Goal: Task Accomplishment & Management: Complete application form

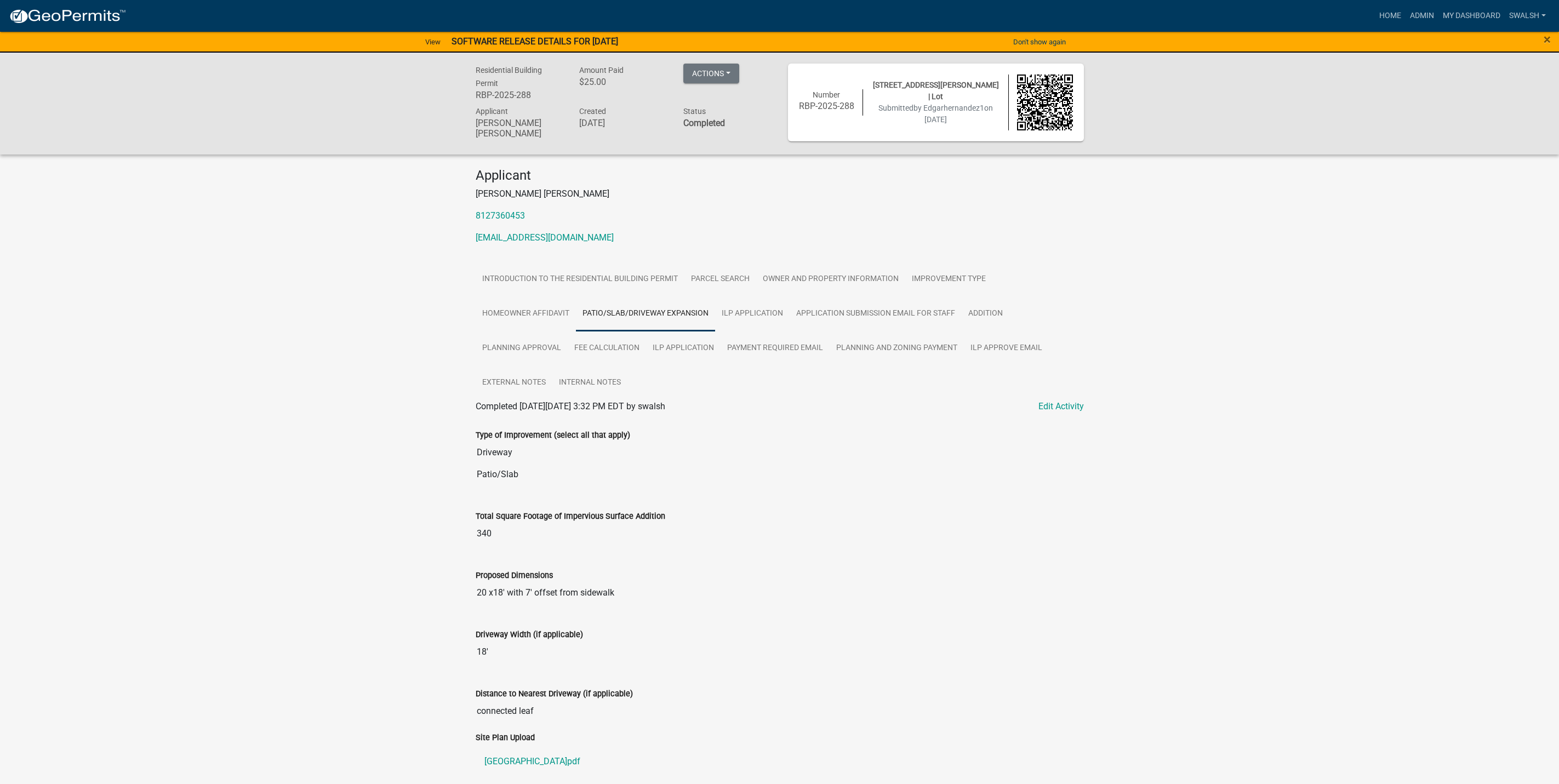
scroll to position [246, 0]
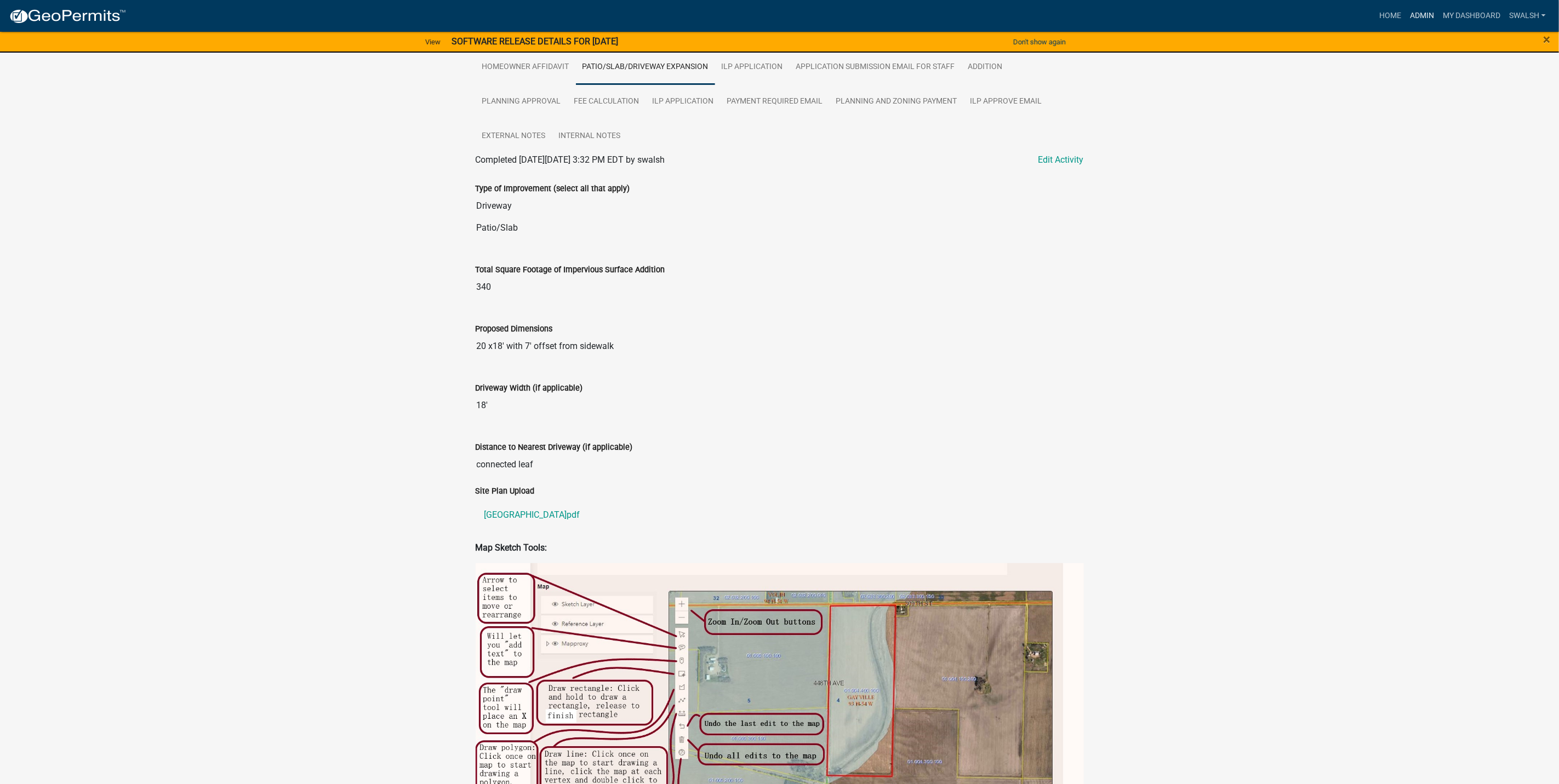
click at [1424, 15] on link "Admin" at bounding box center [1422, 16] width 33 height 21
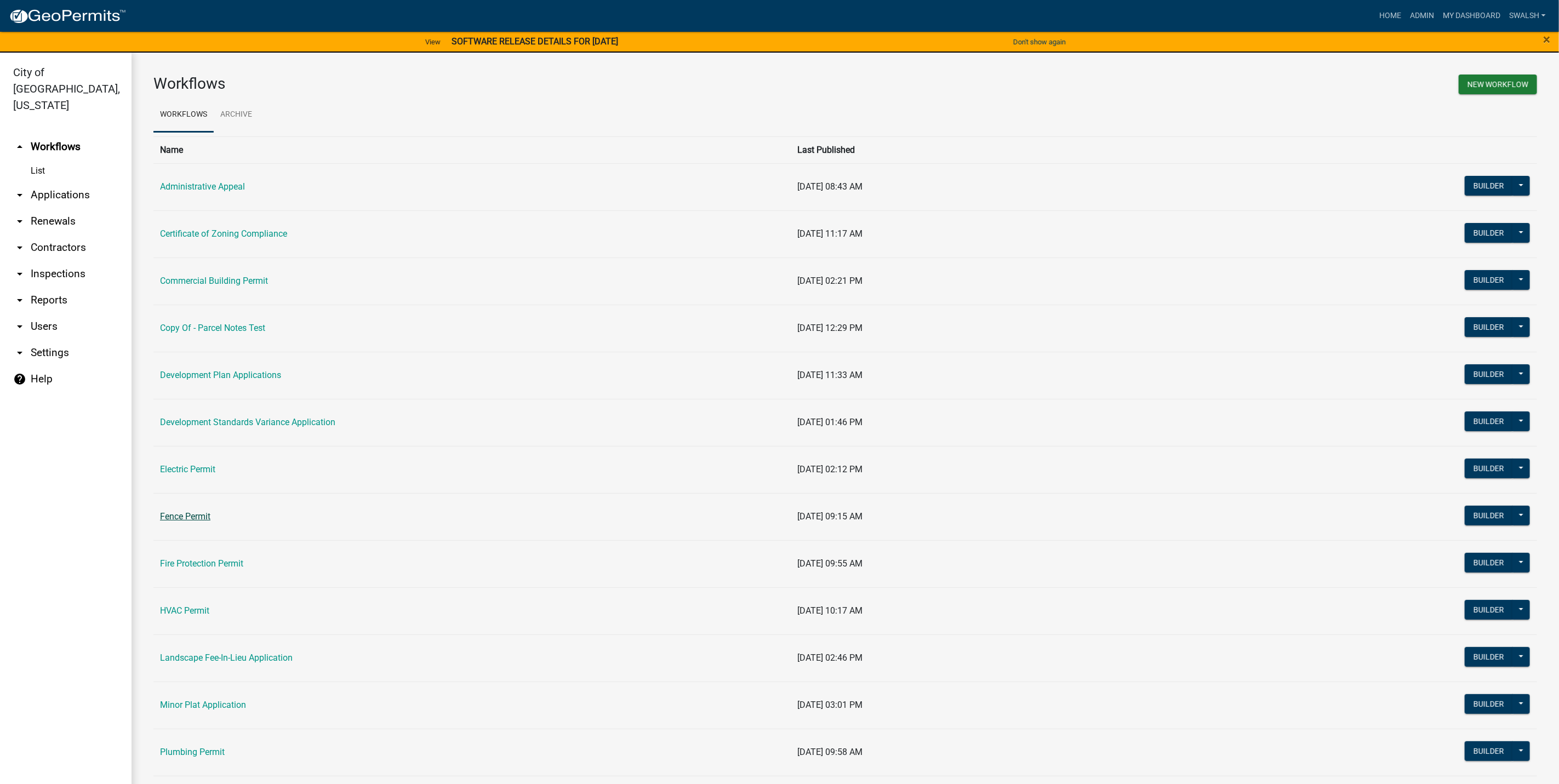
click at [181, 518] on link "Fence Permit" at bounding box center [185, 516] width 50 height 10
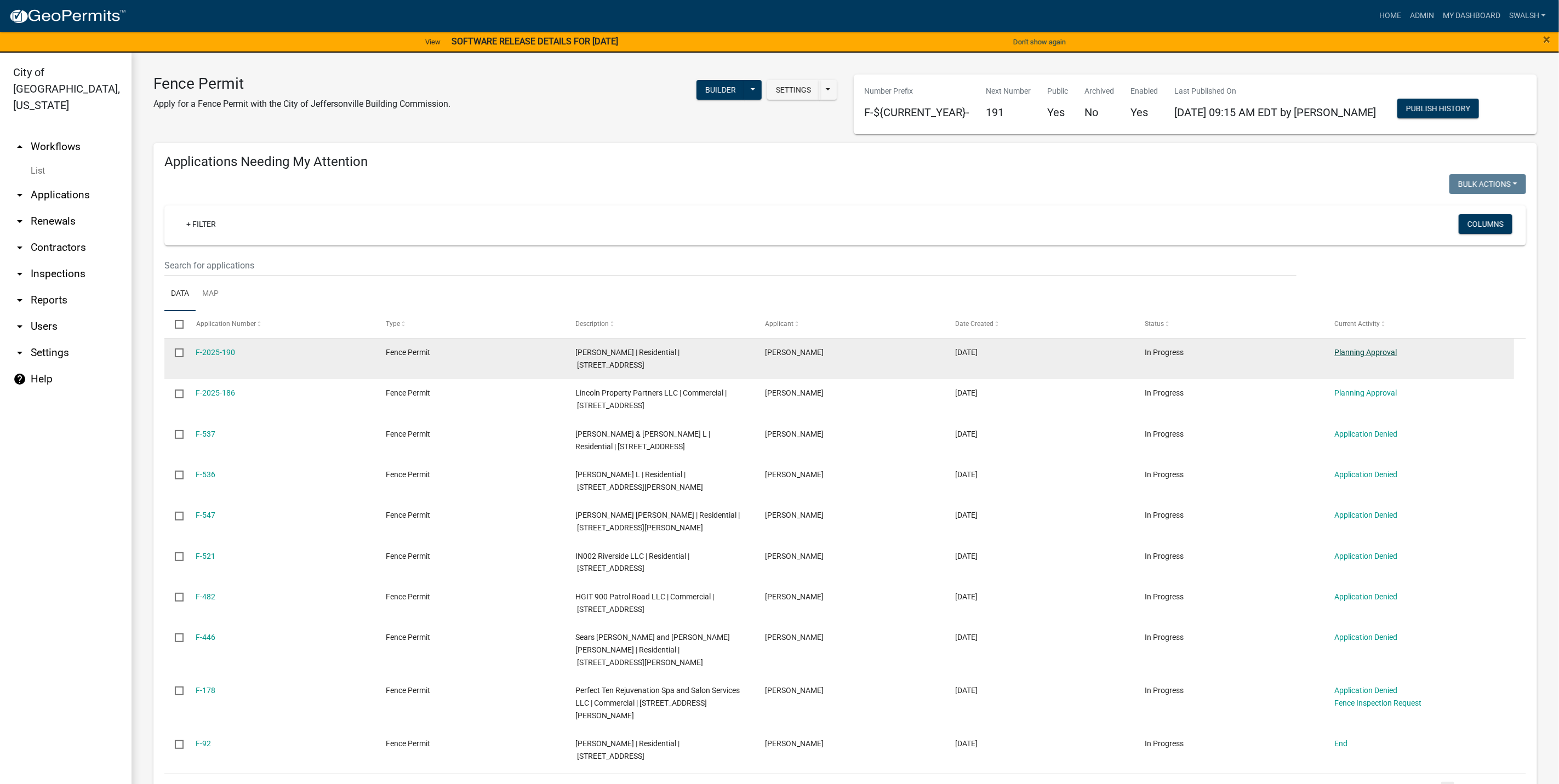
click at [1368, 348] on link "Planning Approval" at bounding box center [1366, 351] width 63 height 9
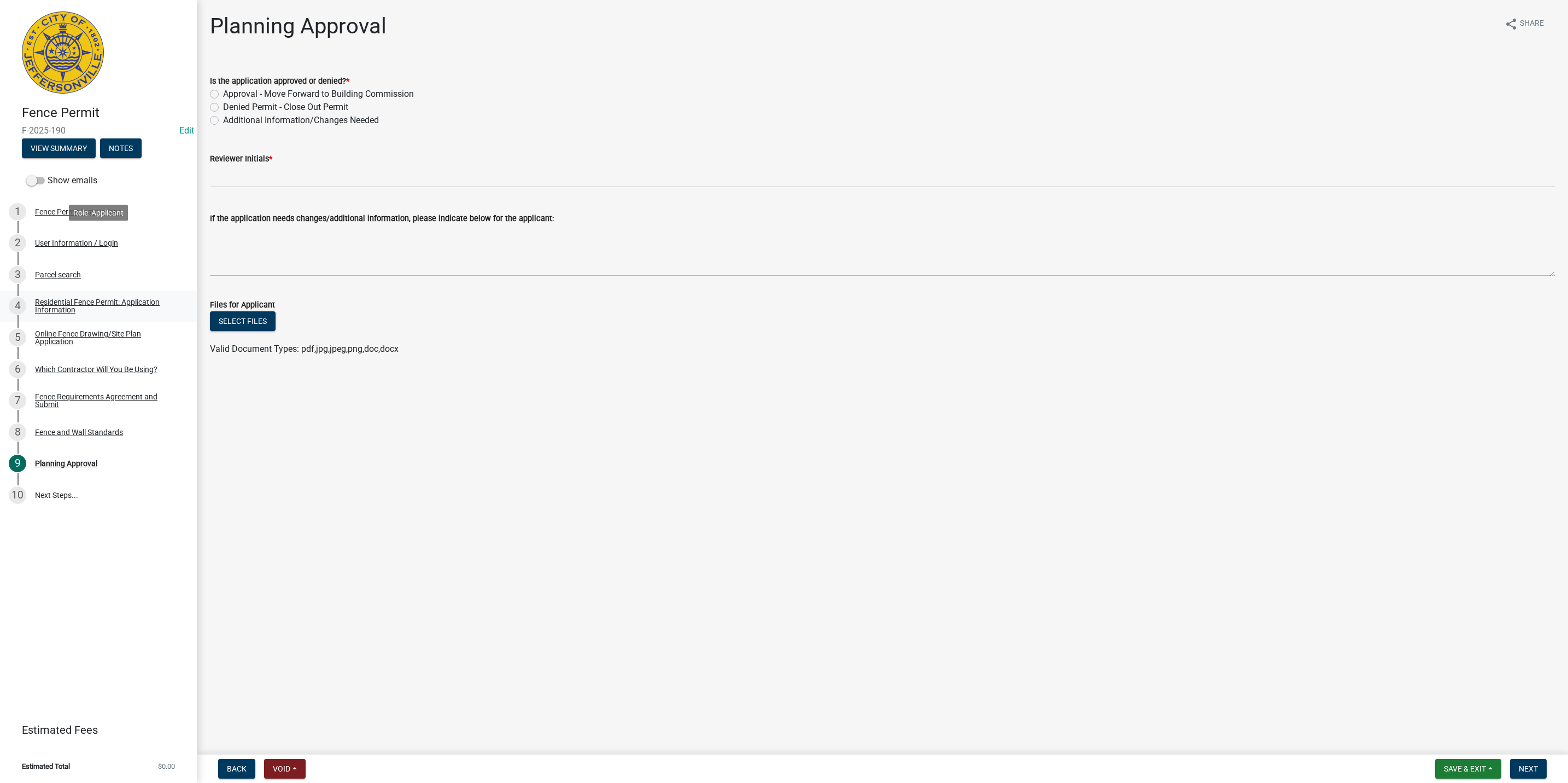
click at [169, 231] on link "2 User Information / Login" at bounding box center [98, 243] width 197 height 32
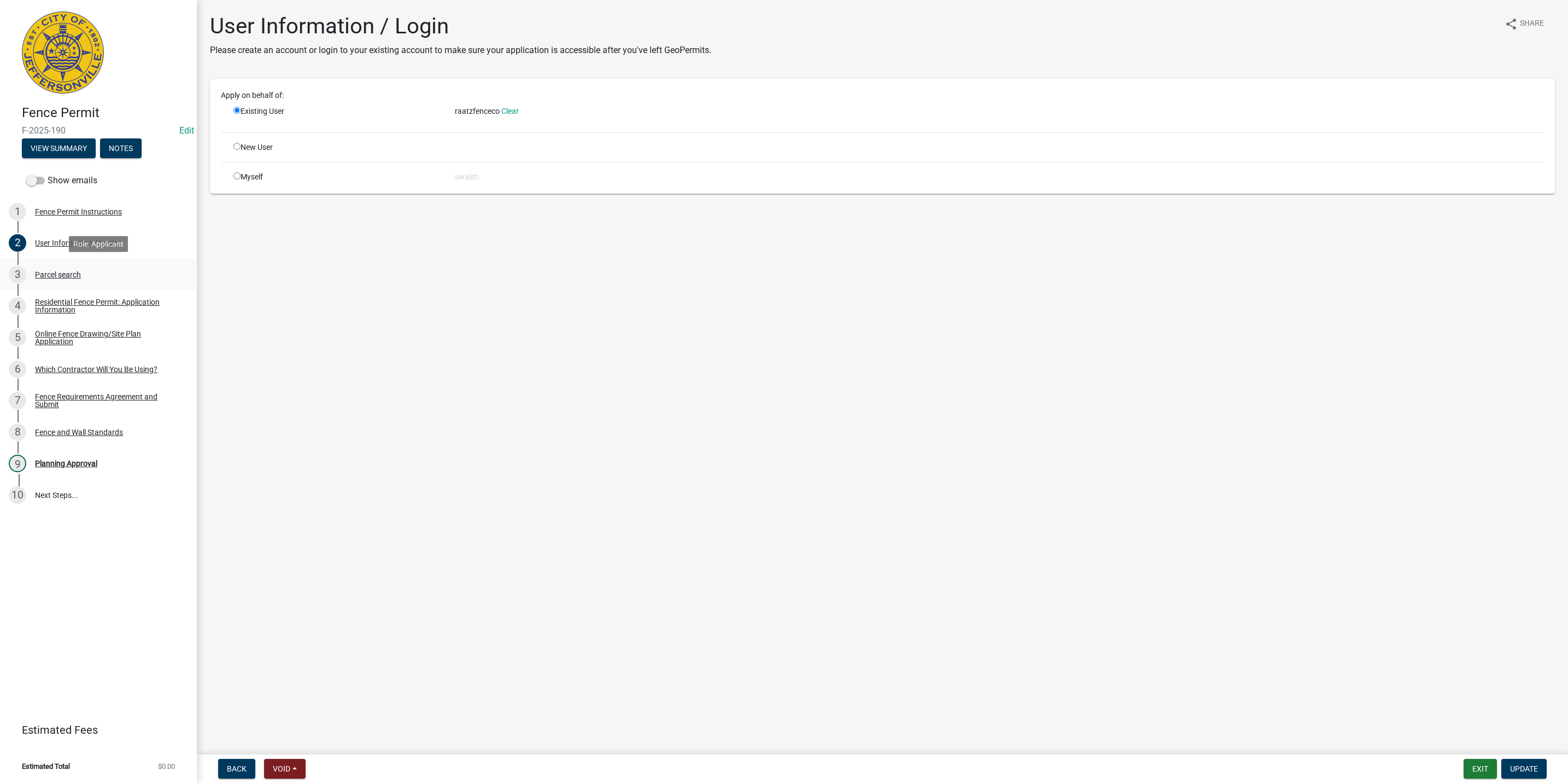
click at [141, 277] on div "3 Parcel search" at bounding box center [94, 274] width 170 height 18
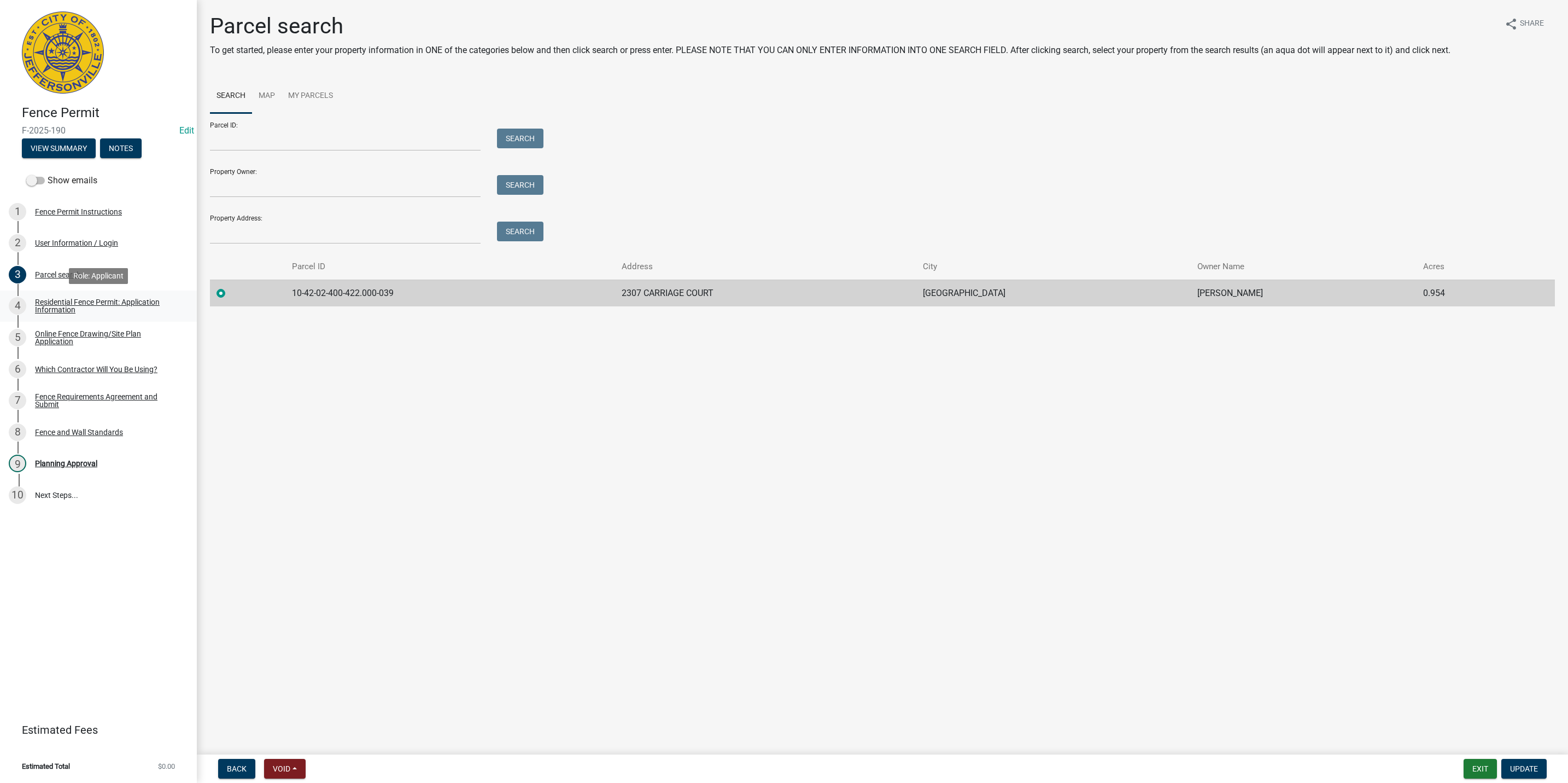
click at [136, 303] on div "Residential Fence Permit: Application Information" at bounding box center [107, 305] width 145 height 15
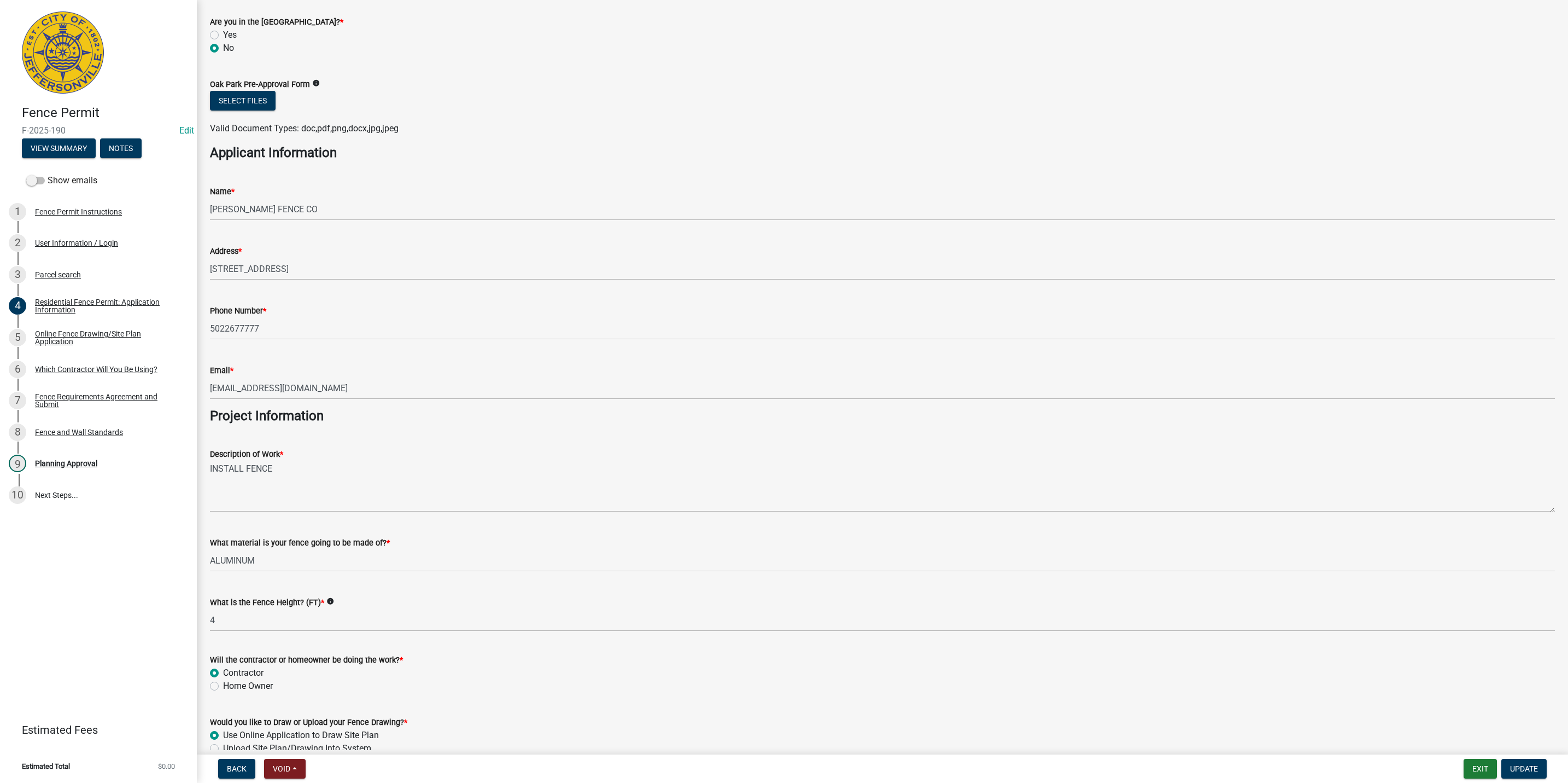
scroll to position [605, 0]
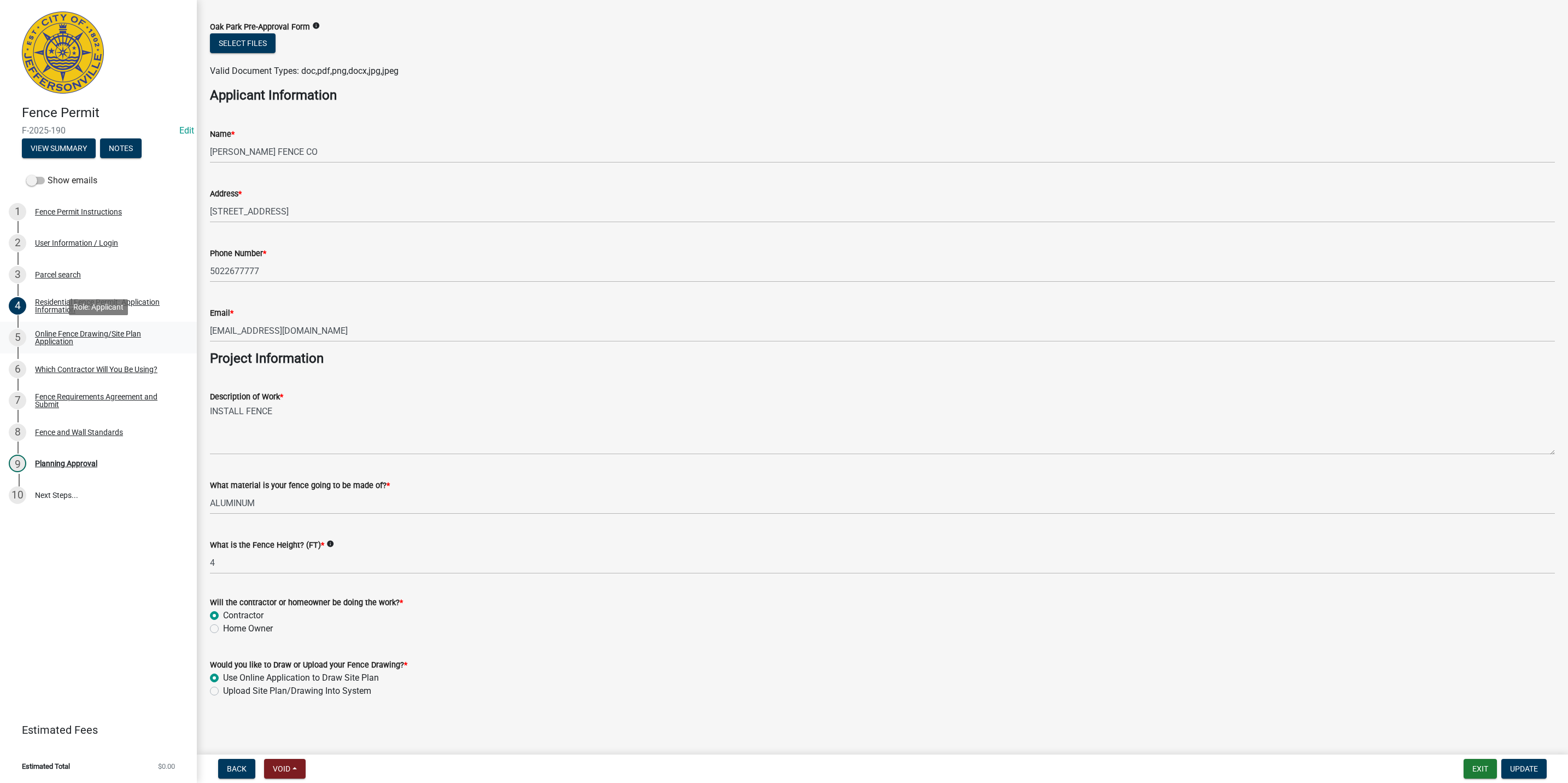
click at [104, 323] on link "5 Online Fence Drawing/Site Plan Application" at bounding box center [98, 338] width 197 height 32
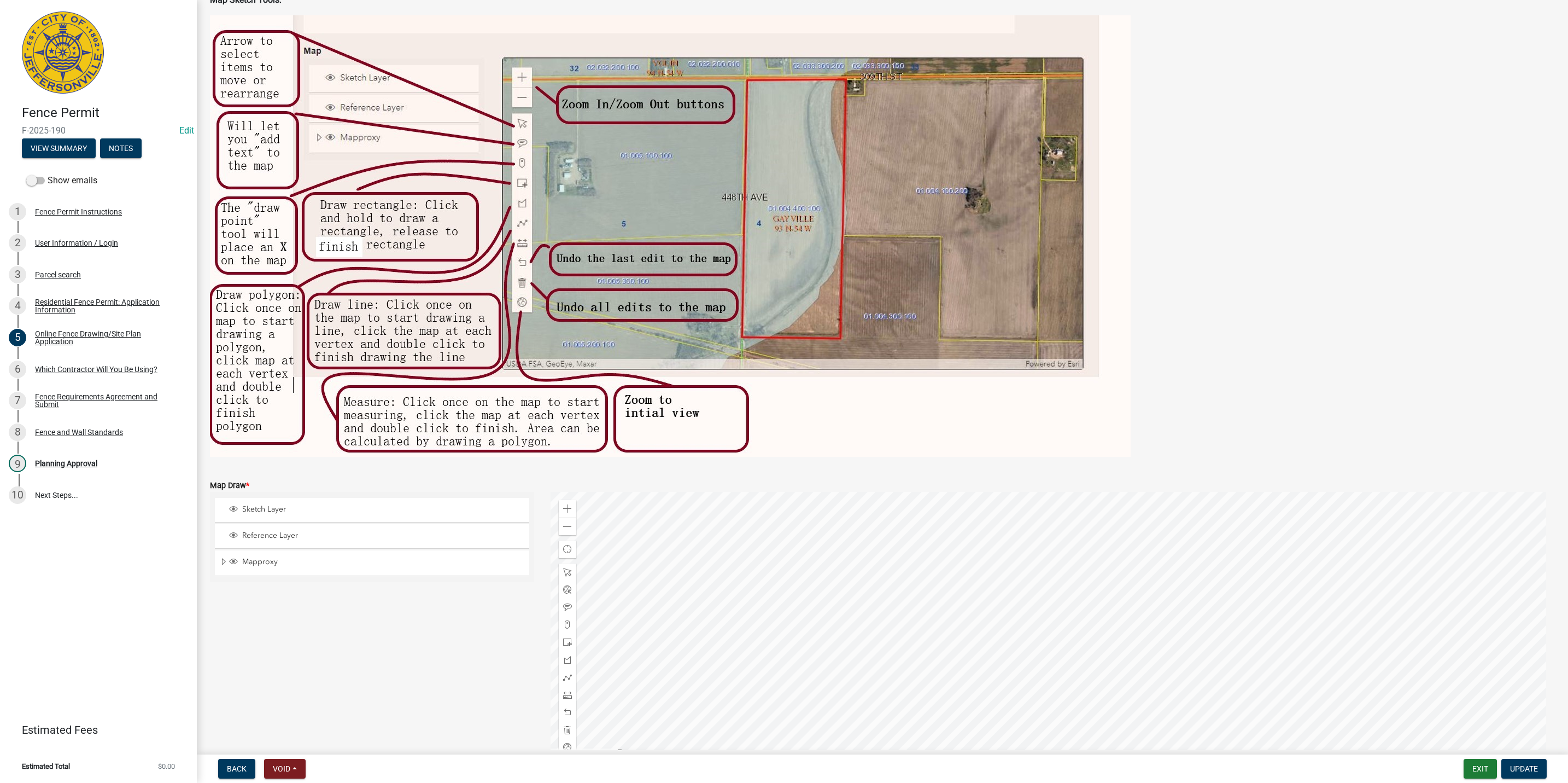
scroll to position [135, 0]
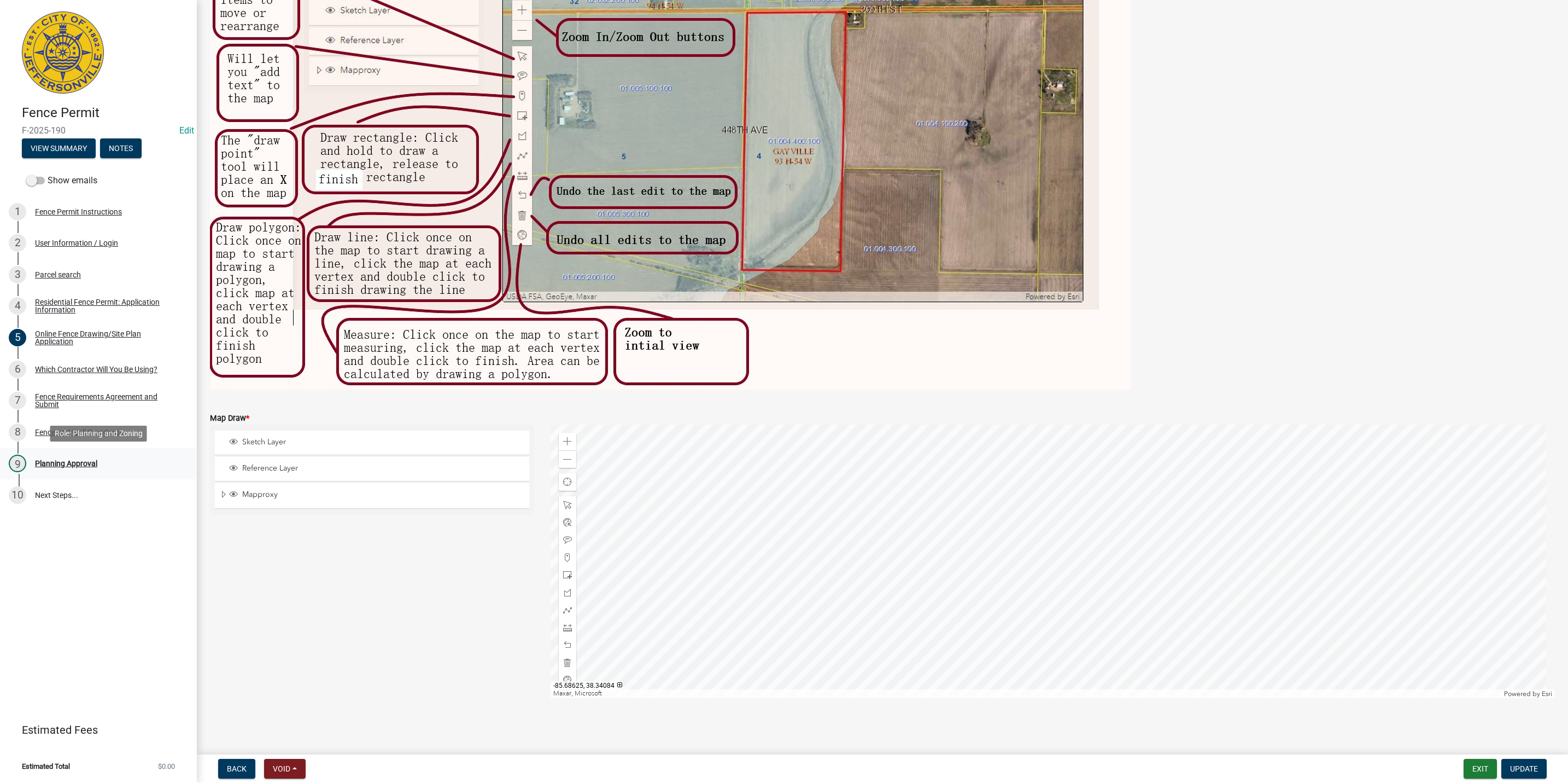
click at [154, 473] on link "9 Planning Approval" at bounding box center [98, 464] width 197 height 32
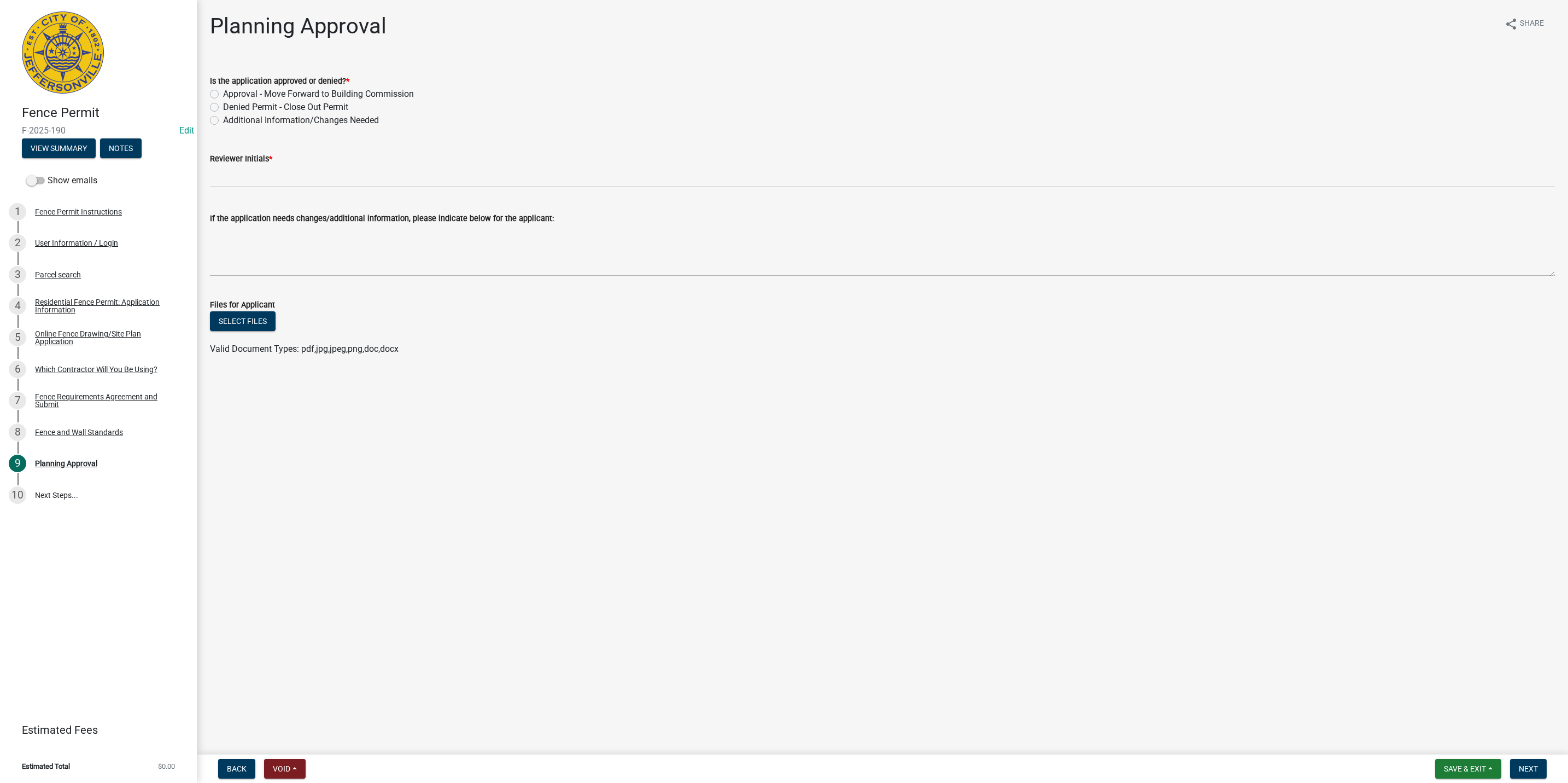
click at [371, 89] on label "Approval - Move Forward to Building Commission" at bounding box center [319, 95] width 191 height 13
click at [231, 89] on input "Approval - Move Forward to Building Commission" at bounding box center [227, 92] width 8 height 8
radio input "true"
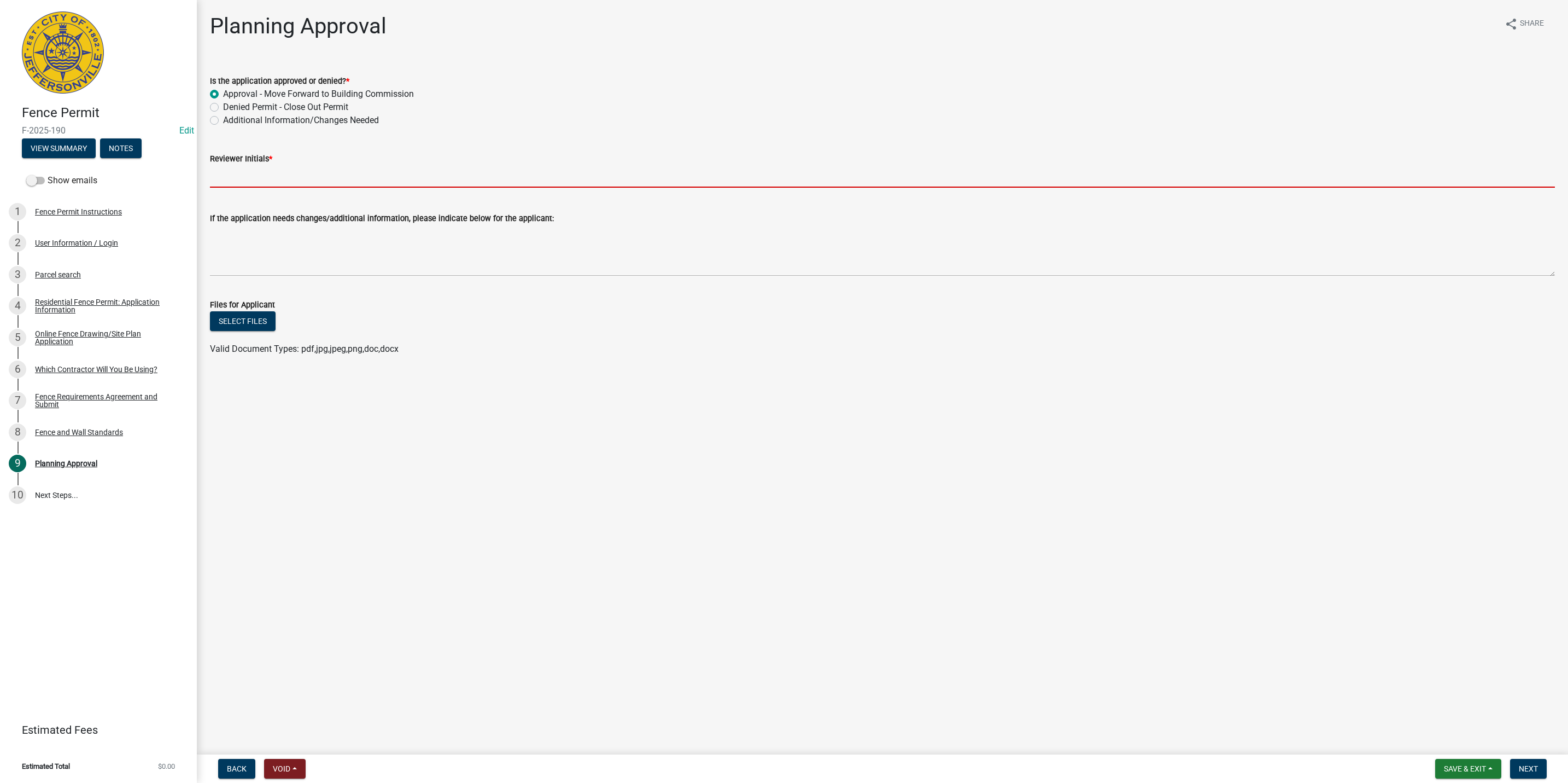
click at [301, 172] on input "Reviewer Initials *" at bounding box center [882, 177] width 1345 height 23
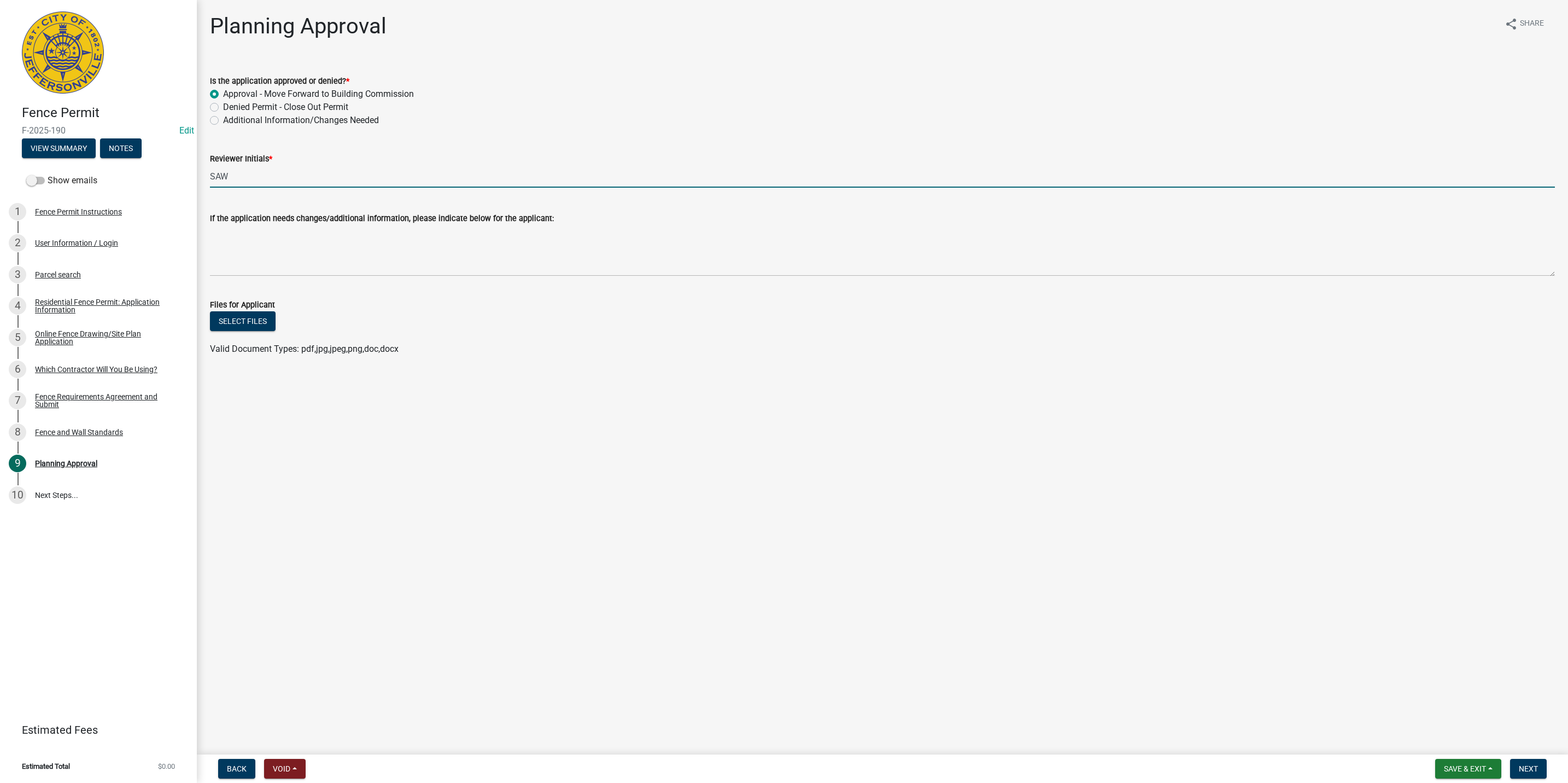
type input "SAW"
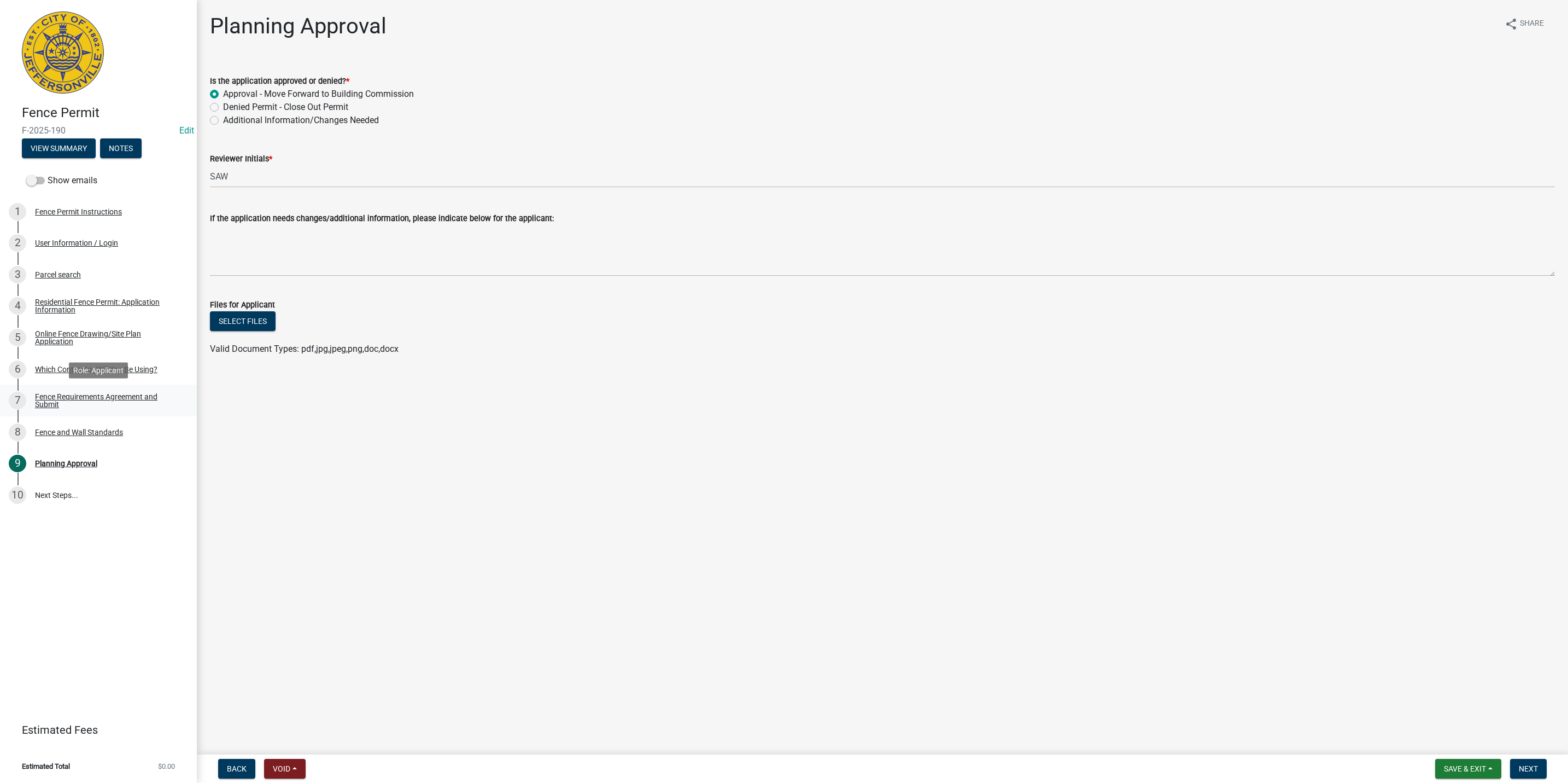
click at [133, 406] on div "Fence Requirements Agreement and Submit" at bounding box center [107, 400] width 145 height 15
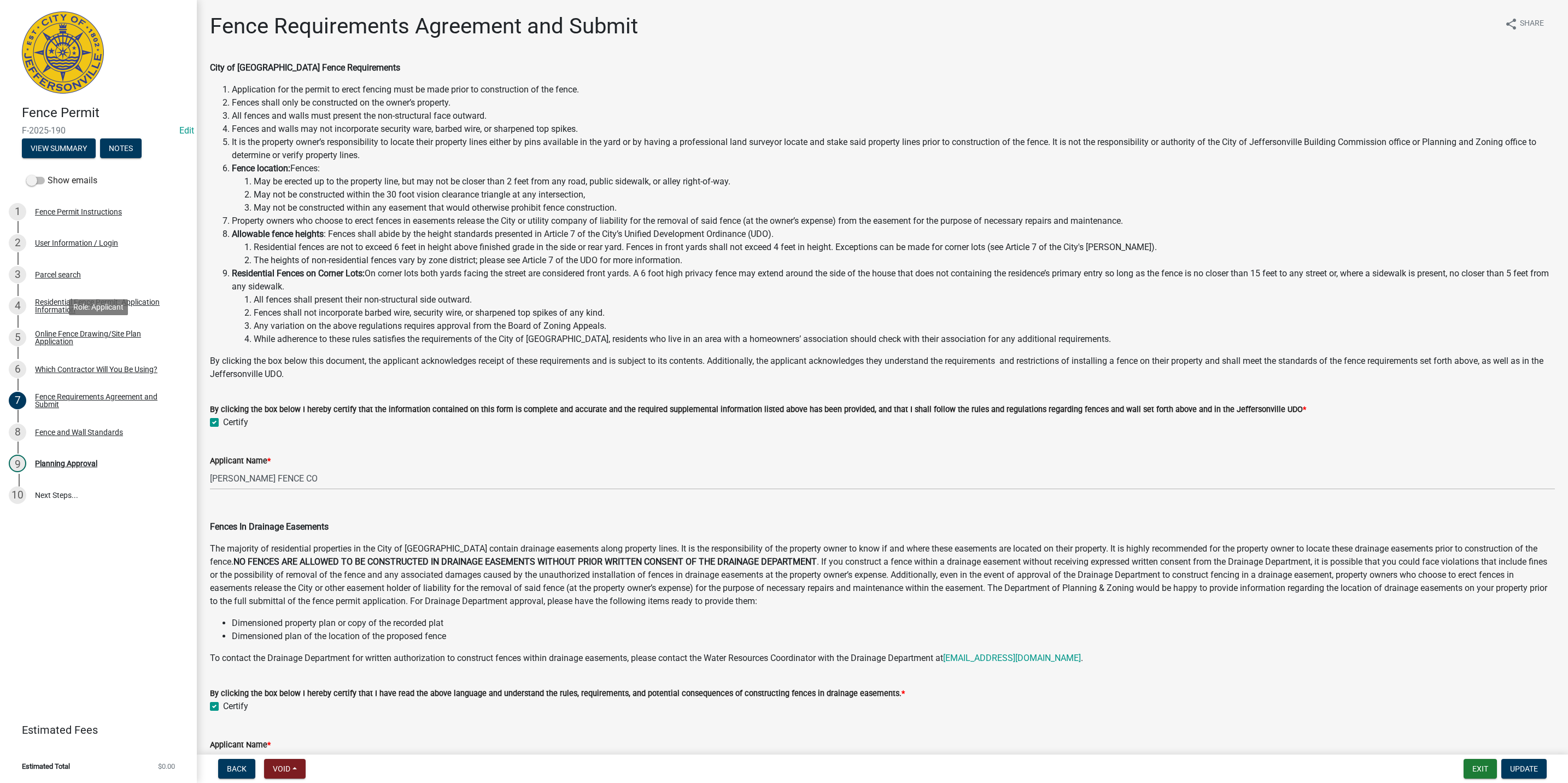
click at [100, 333] on div "Online Fence Drawing/Site Plan Application" at bounding box center [107, 338] width 145 height 15
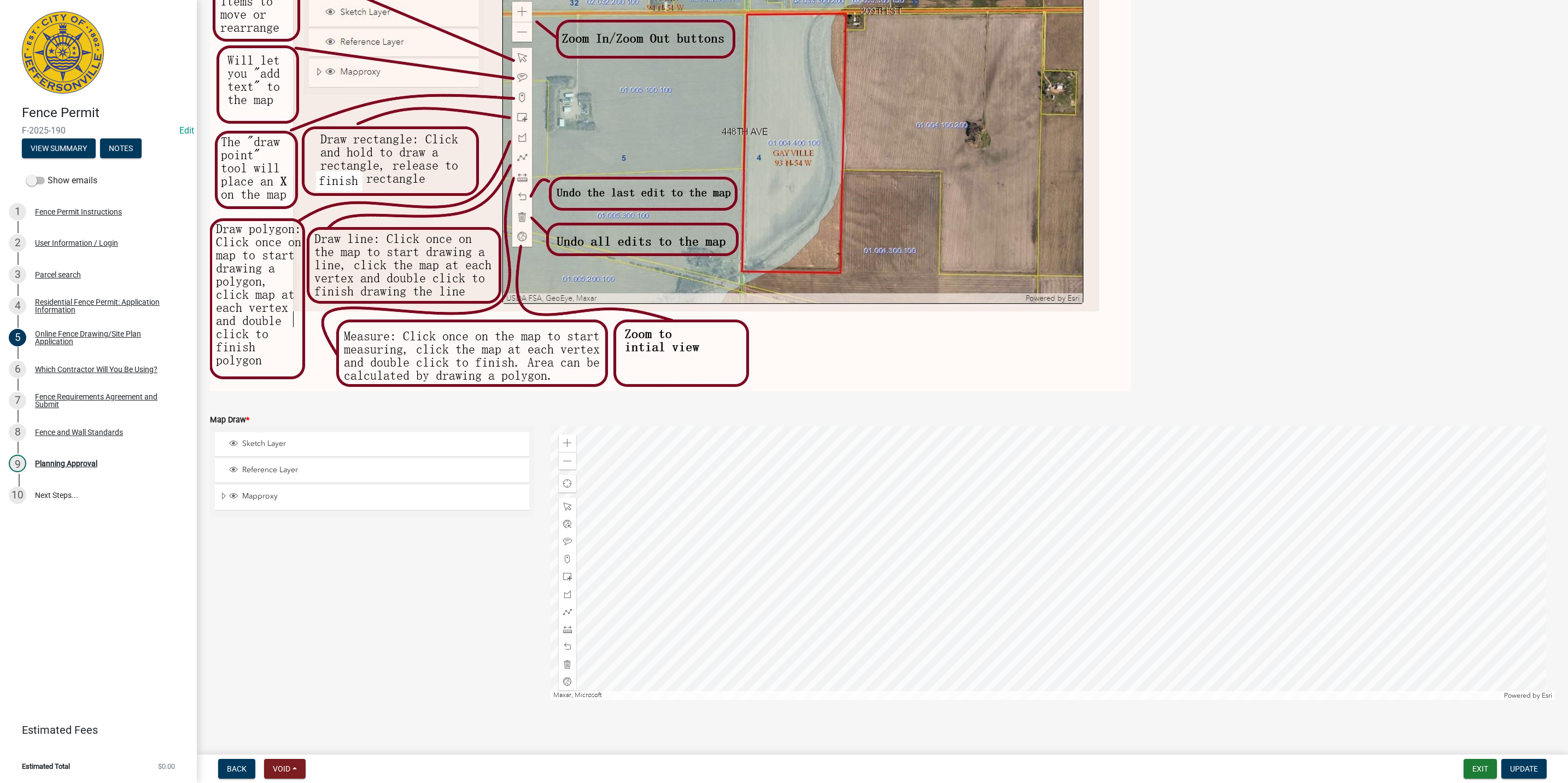
scroll to position [135, 0]
click at [568, 437] on span at bounding box center [567, 441] width 9 height 9
click at [1064, 425] on div at bounding box center [1052, 561] width 1005 height 273
click at [1155, 465] on div at bounding box center [1052, 561] width 1005 height 273
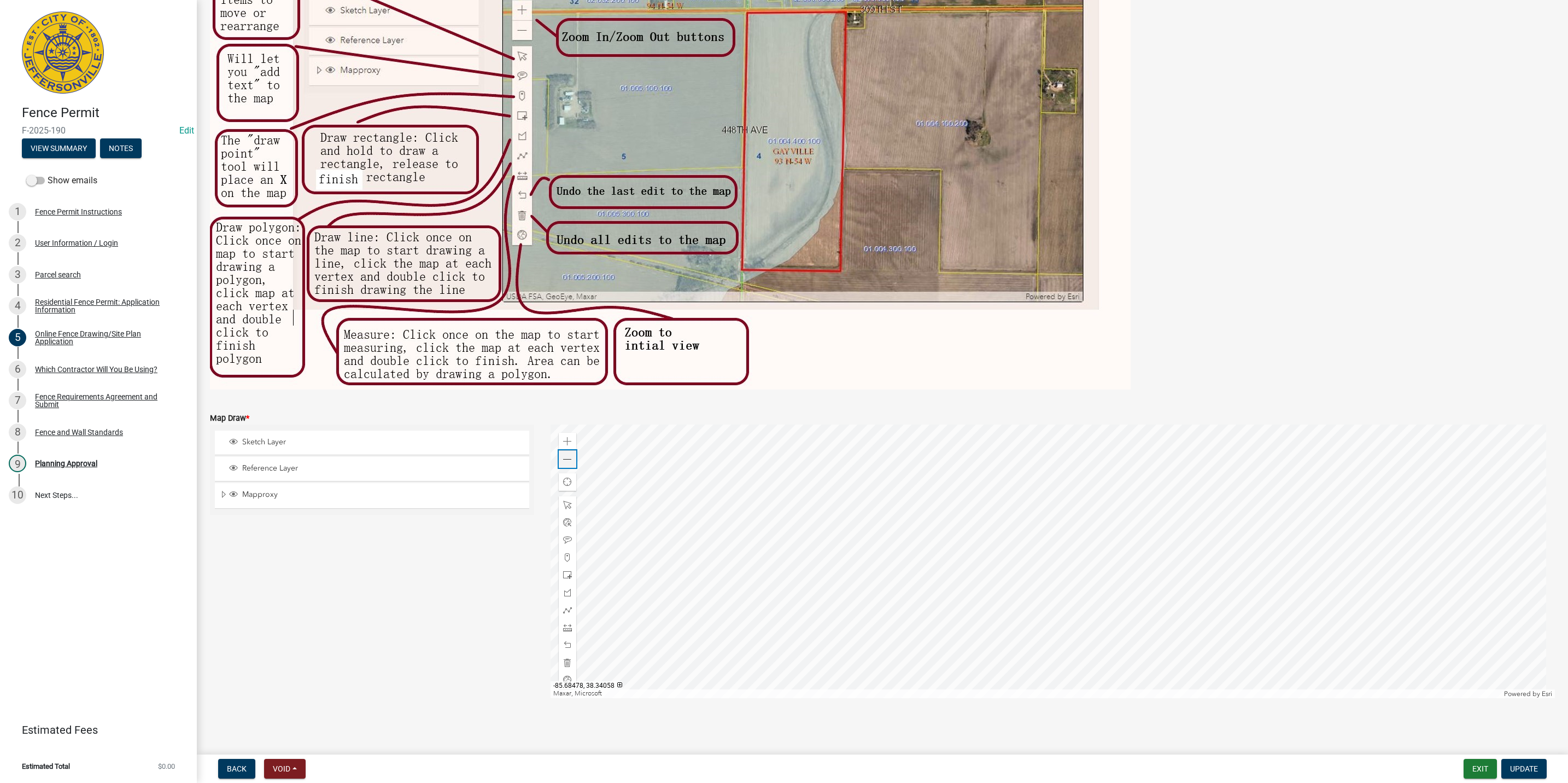
click at [563, 460] on span at bounding box center [567, 459] width 9 height 9
click at [1091, 616] on div at bounding box center [1052, 561] width 1005 height 273
click at [1009, 504] on div at bounding box center [1052, 561] width 1005 height 273
click at [827, 588] on div at bounding box center [1052, 561] width 1005 height 273
click at [823, 562] on div at bounding box center [1052, 561] width 1005 height 273
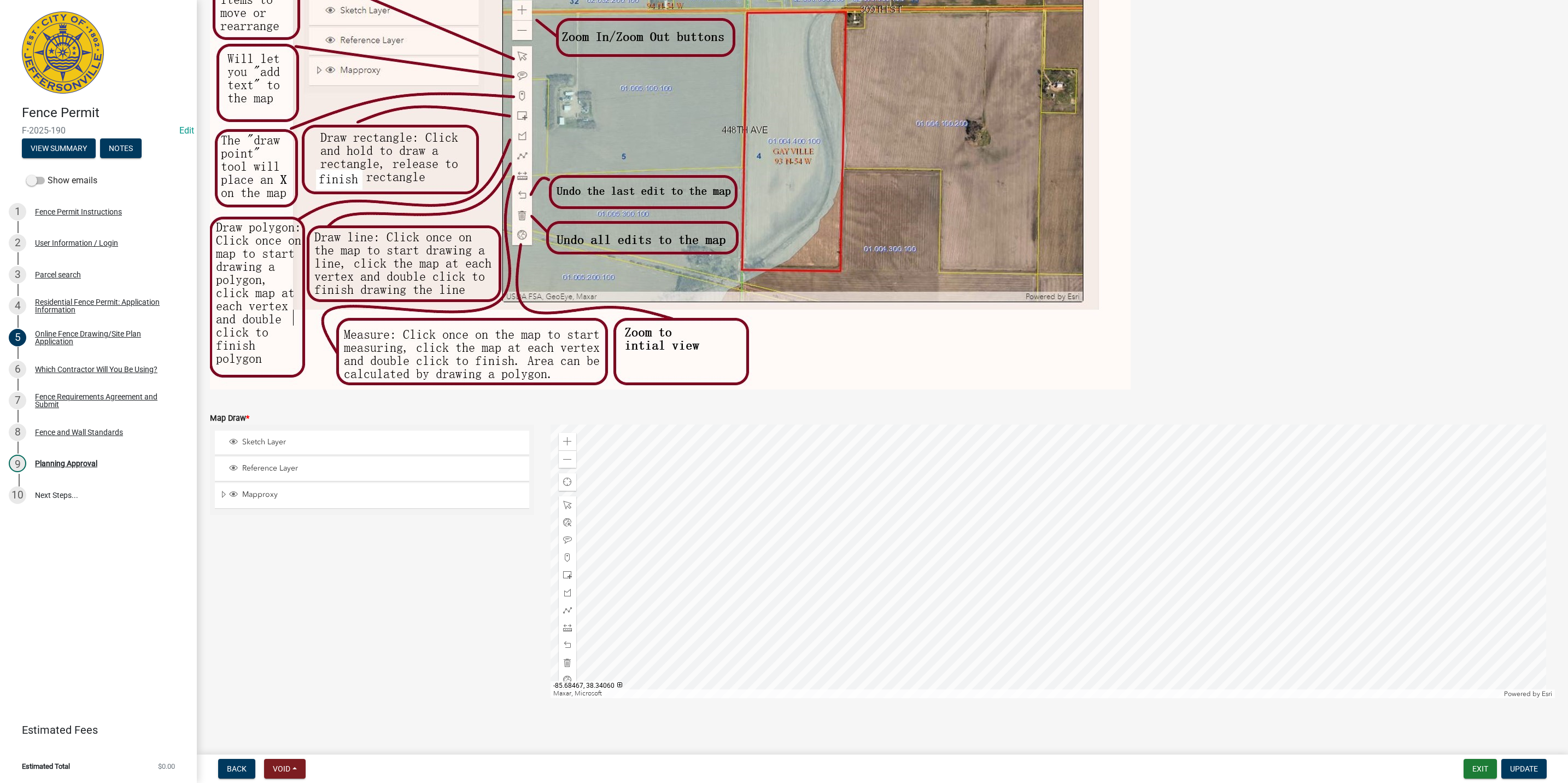
click at [742, 534] on div at bounding box center [1052, 561] width 1005 height 273
click at [564, 629] on span at bounding box center [567, 627] width 9 height 9
click at [756, 455] on div at bounding box center [1052, 561] width 1005 height 273
click at [858, 590] on div at bounding box center [1052, 561] width 1005 height 273
click at [744, 463] on div at bounding box center [1052, 561] width 1005 height 273
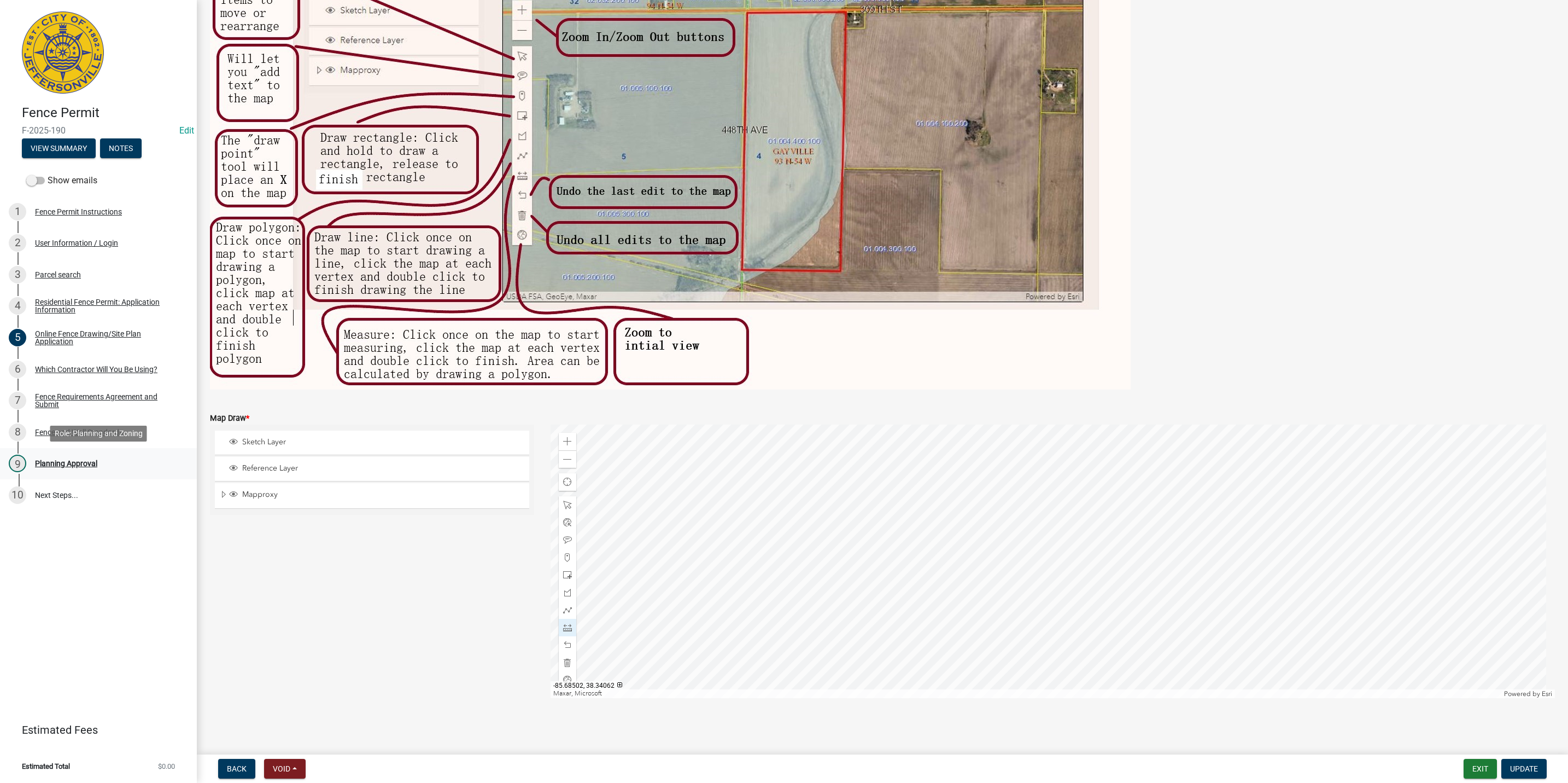
click at [79, 455] on div "9 Planning Approval" at bounding box center [94, 463] width 170 height 18
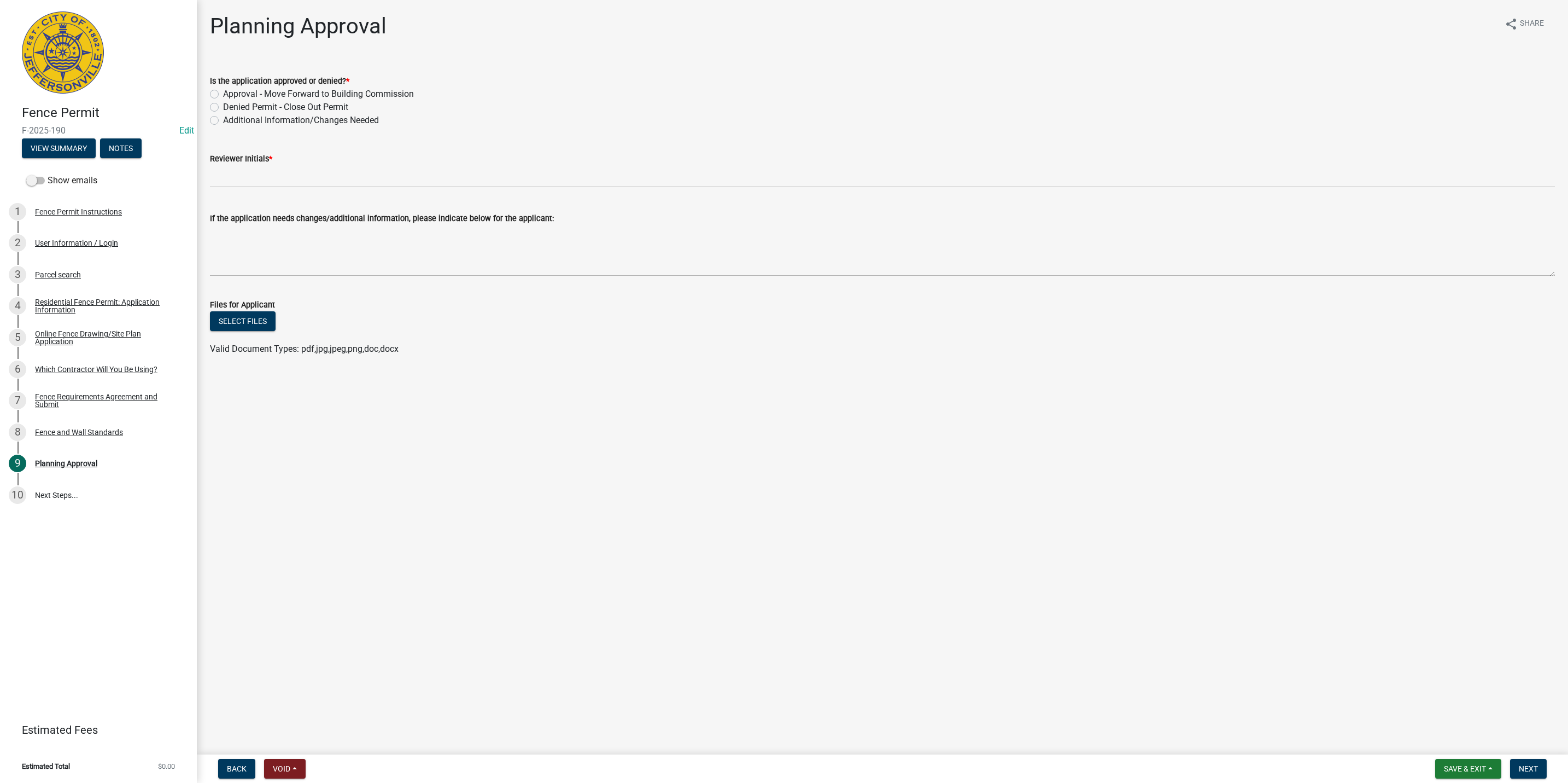
click at [240, 85] on div "Is the application approved or denied? *" at bounding box center [882, 81] width 1345 height 13
click at [239, 96] on label "Approval - Move Forward to Building Commission" at bounding box center [319, 95] width 191 height 13
click at [231, 95] on input "Approval - Move Forward to Building Commission" at bounding box center [227, 92] width 8 height 8
radio input "true"
click at [242, 155] on label "Reviewer Initials *" at bounding box center [241, 159] width 62 height 8
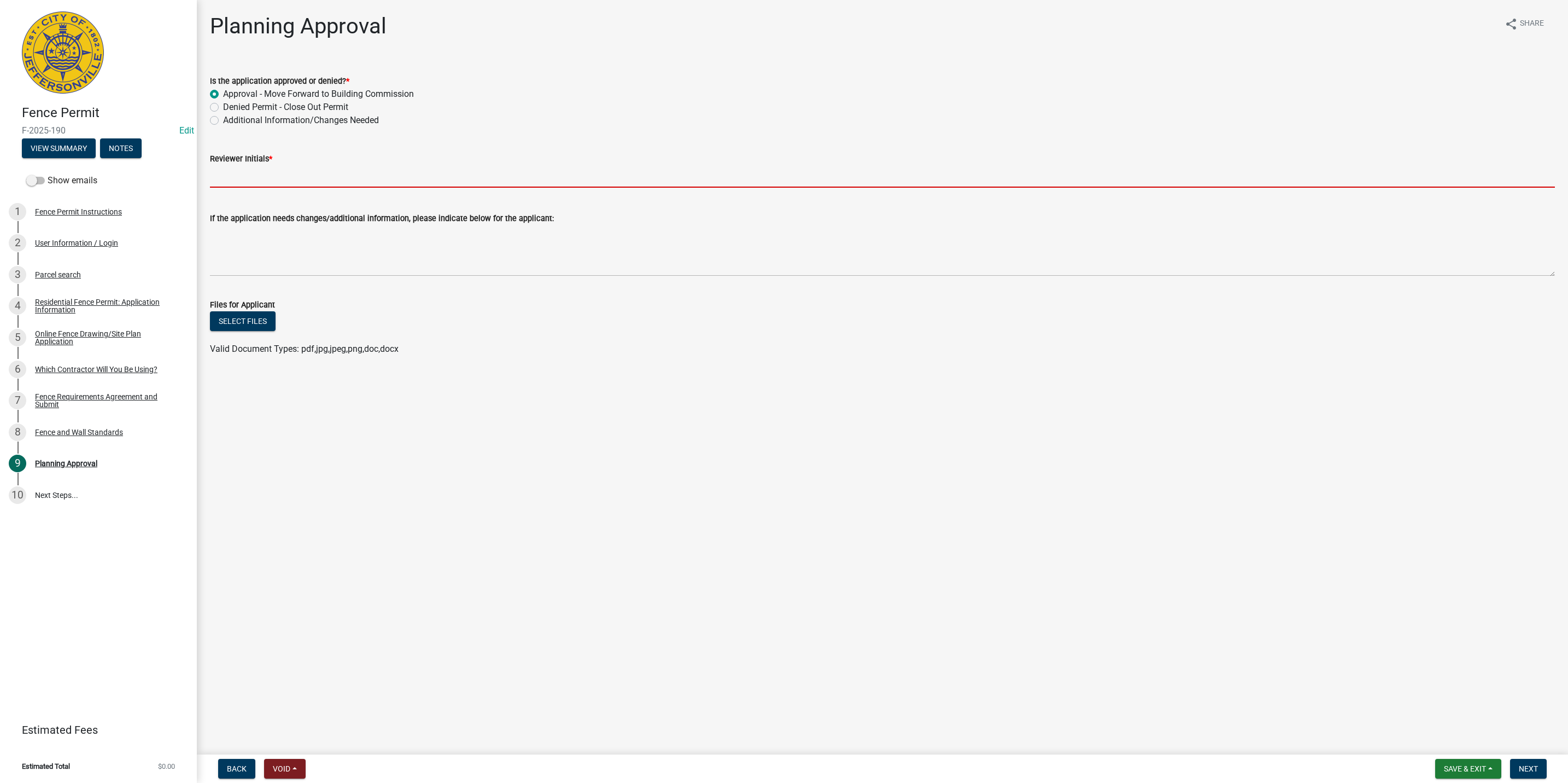
click at [242, 165] on input "Reviewer Initials *" at bounding box center [882, 177] width 1345 height 23
click at [250, 181] on input "Reviewer Initials *" at bounding box center [882, 177] width 1345 height 23
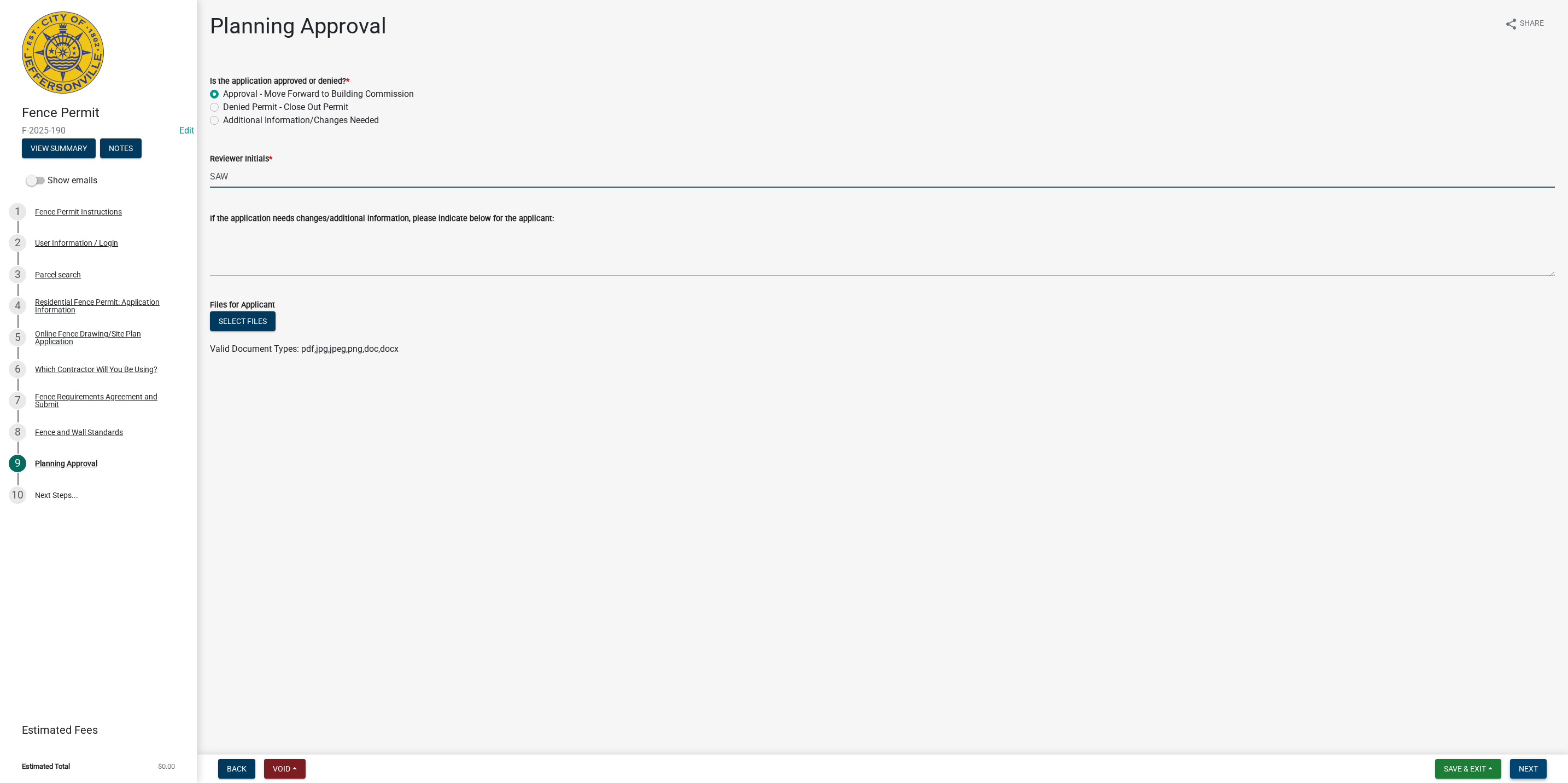
type input "SAW"
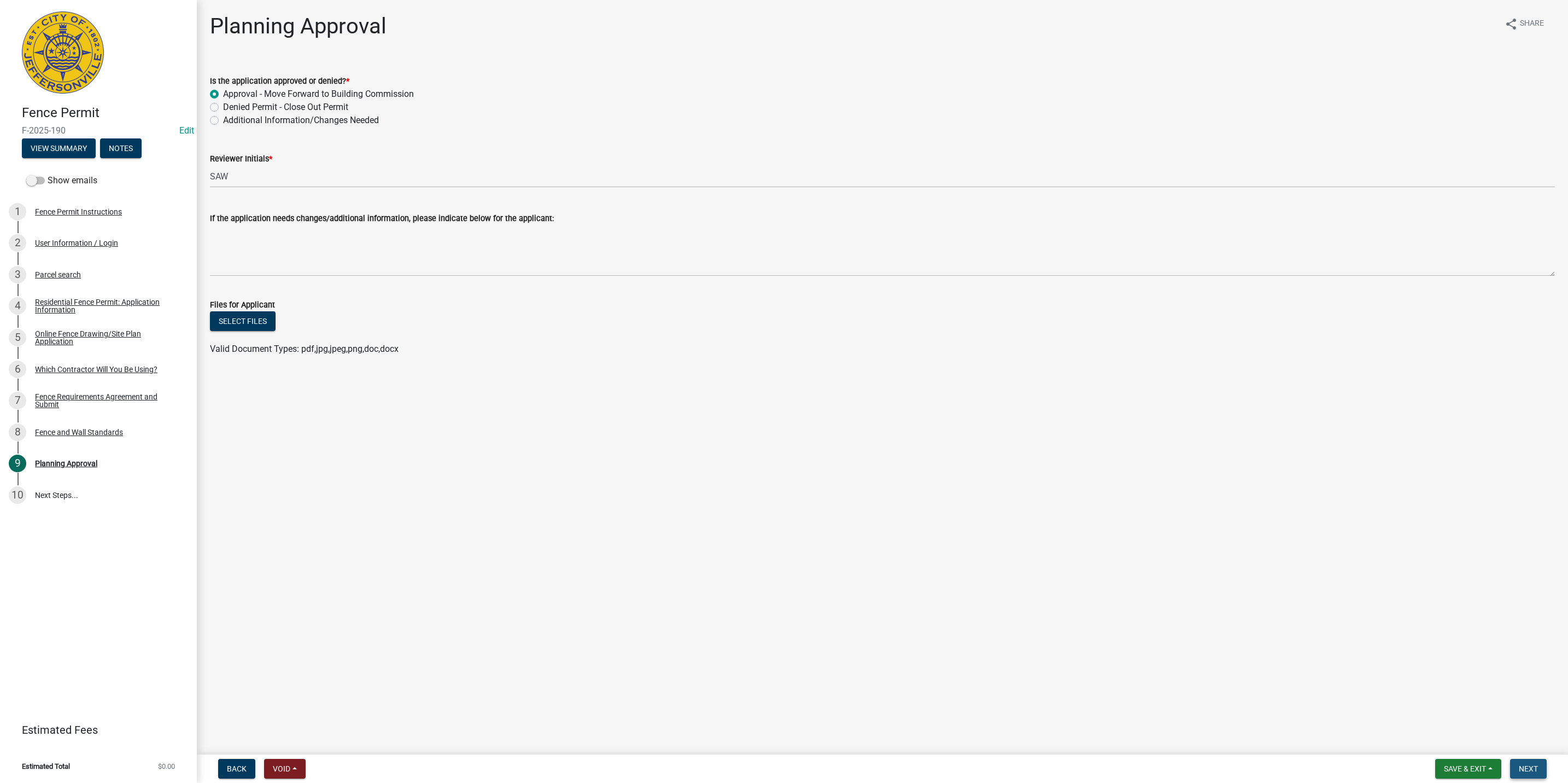
click at [1526, 765] on span "Next" at bounding box center [1528, 768] width 19 height 9
